Goal: Download file/media

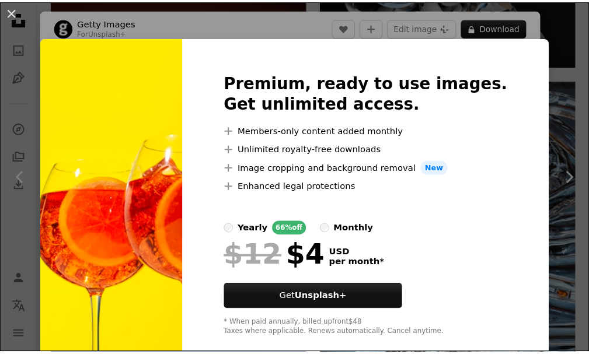
scroll to position [36, 0]
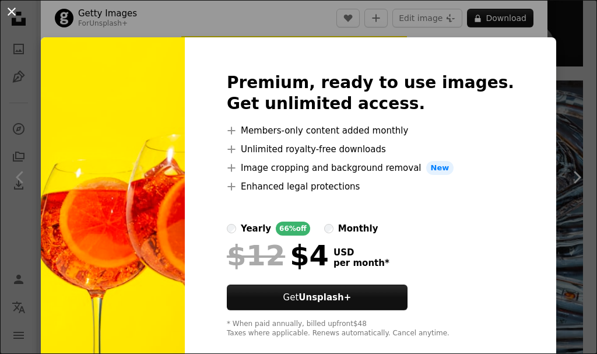
click at [12, 9] on button "An X shape" at bounding box center [12, 12] width 14 height 14
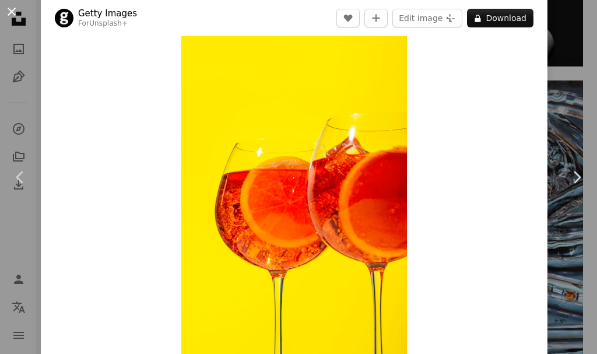
click at [12, 9] on button "An X shape" at bounding box center [12, 12] width 14 height 14
click at [12, 9] on icon "Unsplash logo Unsplash Home" at bounding box center [18, 18] width 23 height 23
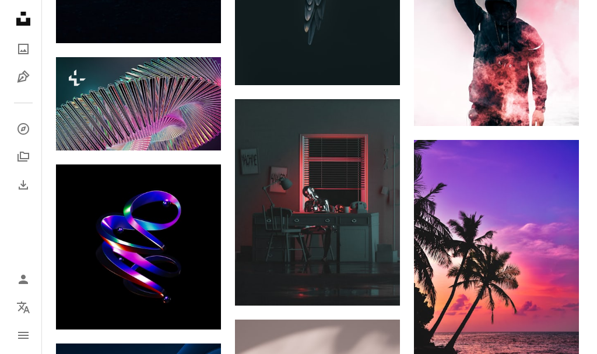
scroll to position [1165, 0]
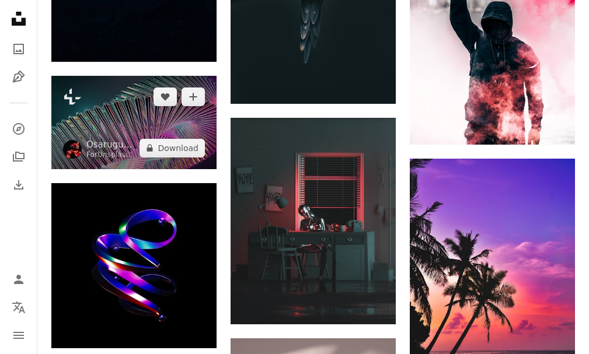
click at [147, 114] on img at bounding box center [133, 122] width 165 height 93
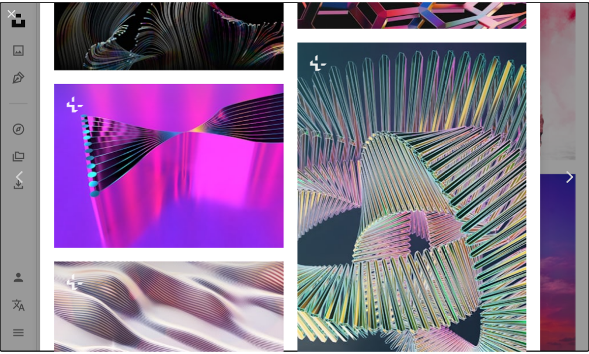
scroll to position [1453, 0]
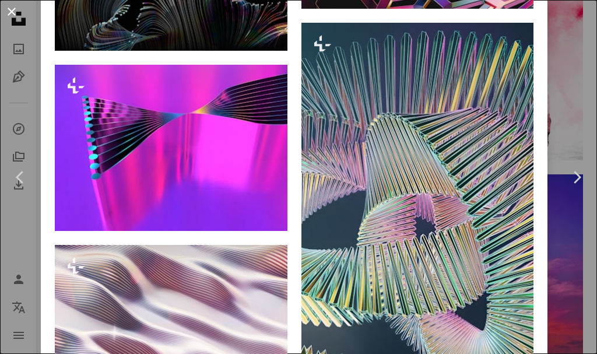
click at [10, 10] on button "An X shape" at bounding box center [12, 12] width 14 height 14
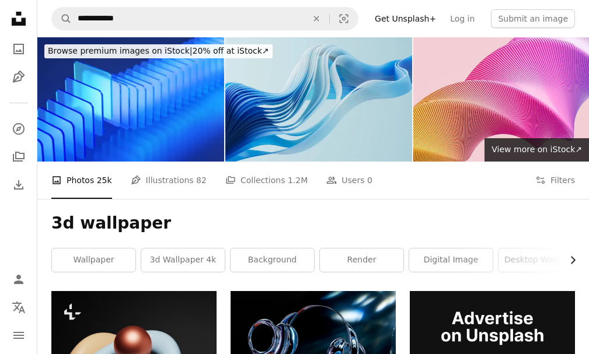
click at [576, 262] on icon "Chevron right" at bounding box center [572, 260] width 12 height 12
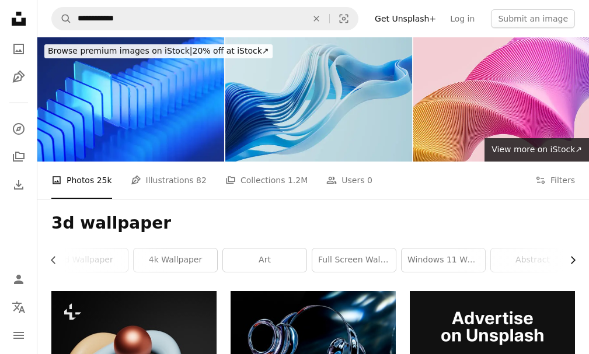
click at [576, 262] on div "3d wallpaper Chevron left Chevron right wallpaper 3d wallpaper 4k background re…" at bounding box center [312, 245] width 551 height 92
click at [576, 262] on div "3d wallpaper Chevron left wallpaper 3d wallpaper 4k background render digital i…" at bounding box center [312, 245] width 551 height 92
click at [52, 262] on icon "Chevron left" at bounding box center [54, 260] width 12 height 12
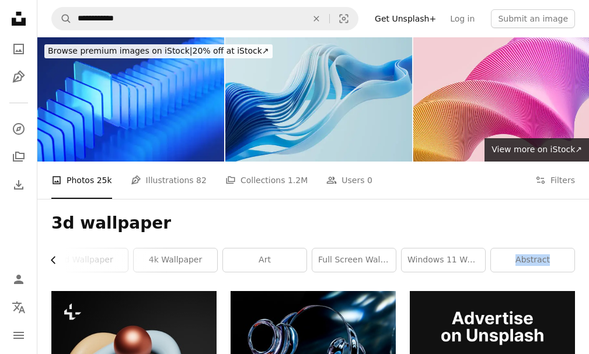
click at [52, 262] on icon "Chevron left" at bounding box center [54, 260] width 12 height 12
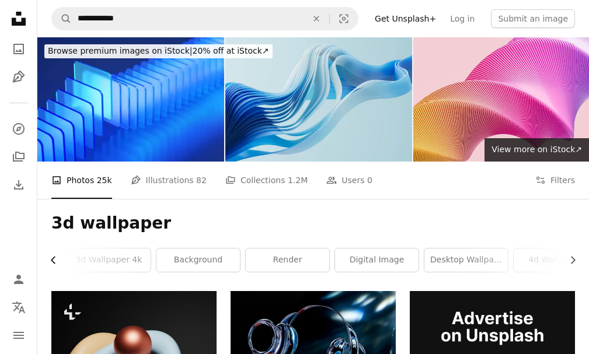
scroll to position [0, 1]
click at [52, 262] on link "wallpaper" at bounding box center [92, 259] width 83 height 23
click at [52, 262] on link "wallpaper" at bounding box center [93, 259] width 83 height 23
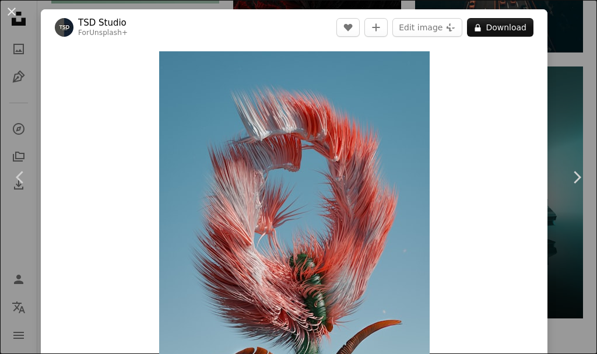
scroll to position [187, 0]
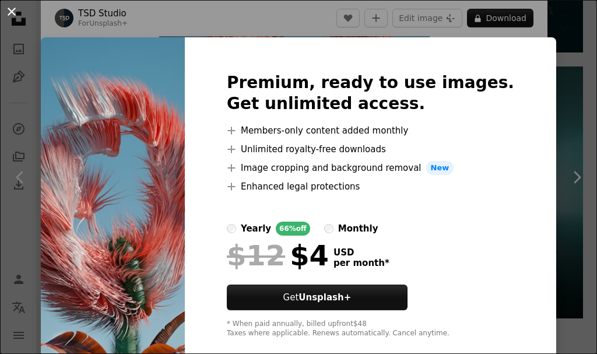
click at [10, 14] on button "An X shape" at bounding box center [12, 12] width 14 height 14
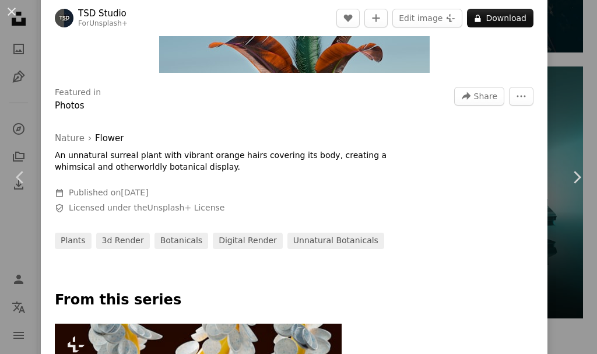
scroll to position [311, 0]
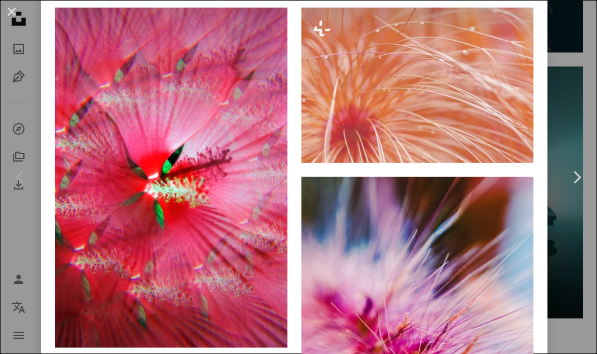
scroll to position [1003, 0]
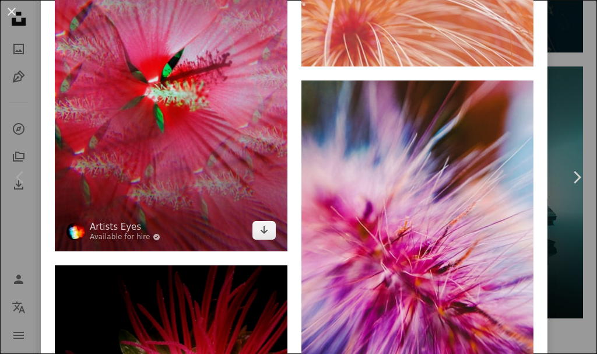
click at [177, 200] on img at bounding box center [171, 81] width 233 height 340
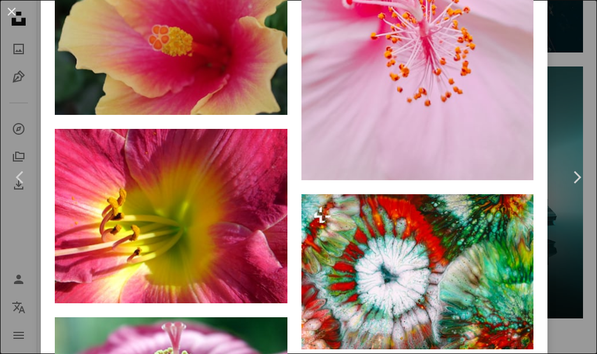
scroll to position [5670, 0]
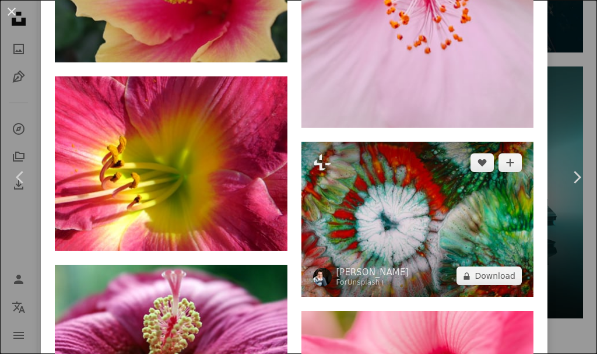
click at [443, 156] on img at bounding box center [418, 219] width 233 height 155
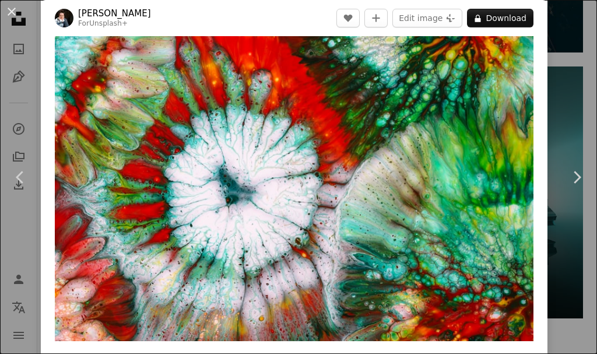
scroll to position [47, 0]
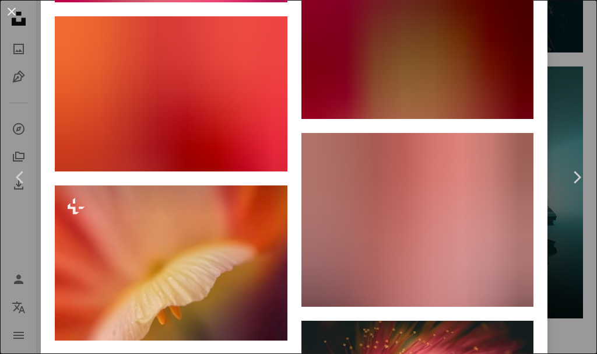
scroll to position [8749, 0]
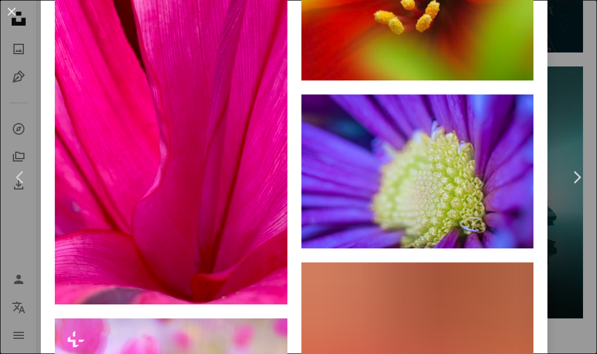
scroll to position [3803, 0]
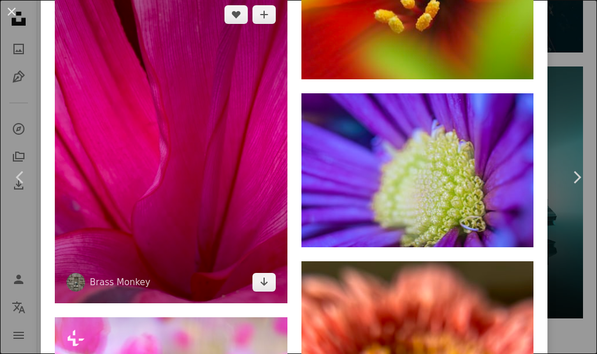
click at [209, 146] on img at bounding box center [171, 149] width 233 height 310
